Goal: Navigation & Orientation: Understand site structure

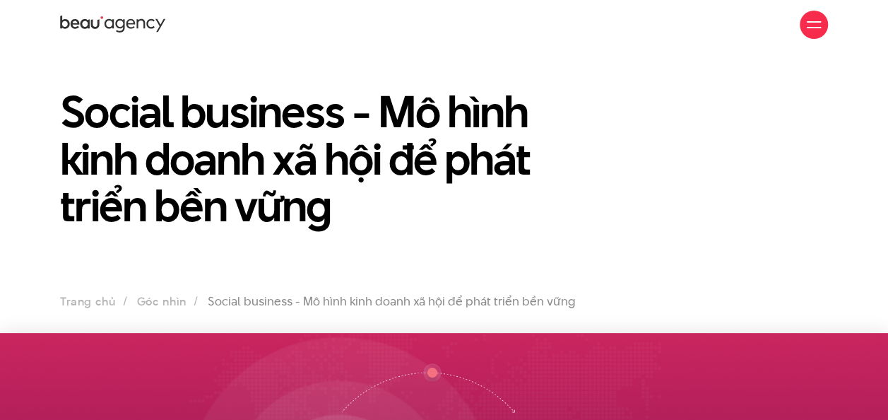
click at [0, 0] on link "Giới thiệu" at bounding box center [0, 0] width 0 height 0
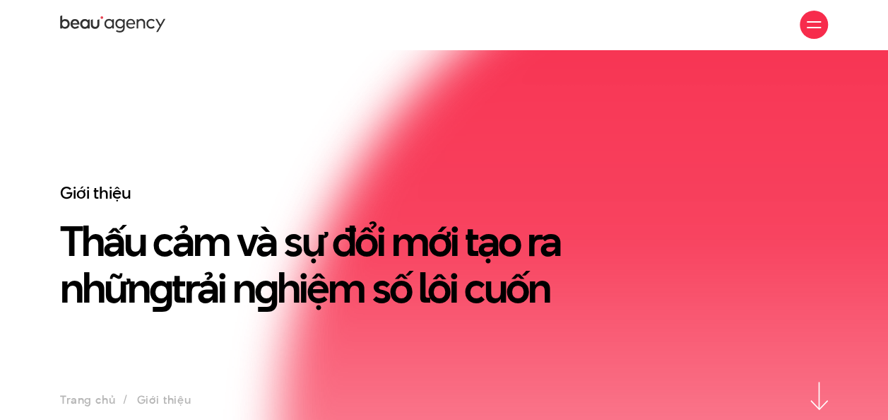
click at [0, 0] on link "Dự án" at bounding box center [0, 0] width 0 height 0
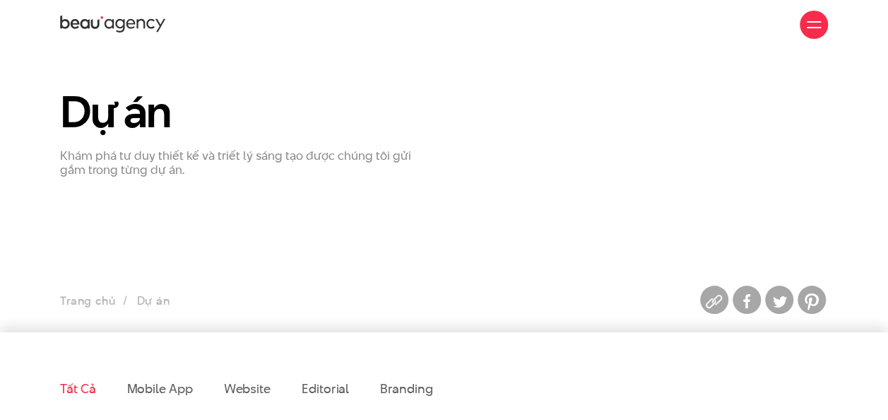
click at [0, 0] on link "Dịch vụ" at bounding box center [0, 0] width 0 height 0
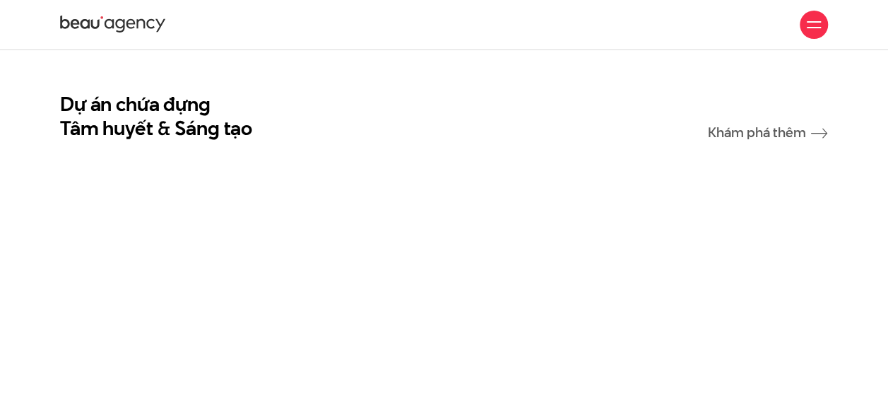
scroll to position [2261, 0]
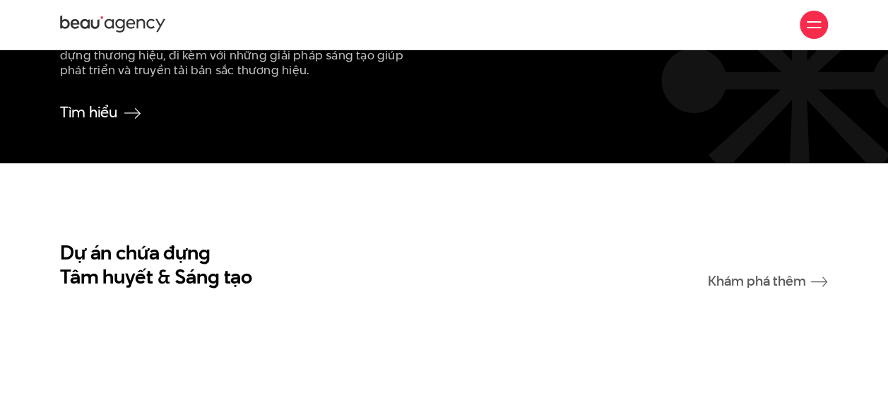
click at [0, 0] on link "Góc nhìn" at bounding box center [0, 0] width 0 height 0
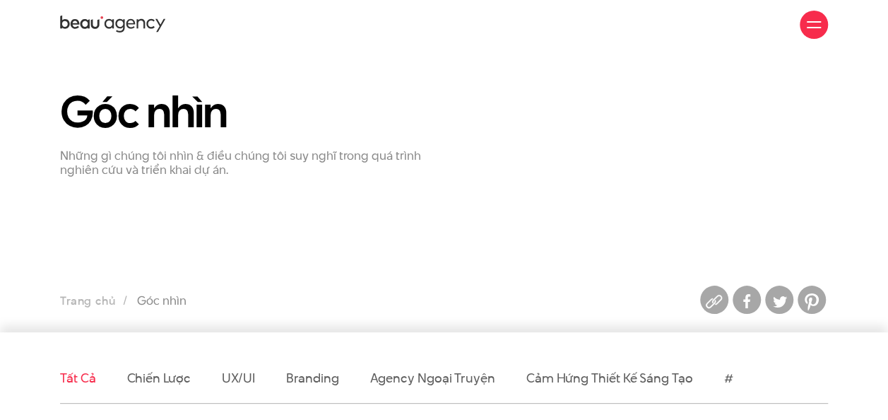
click at [0, 0] on link "Dịch vụ" at bounding box center [0, 0] width 0 height 0
